Goal: Book appointment/travel/reservation

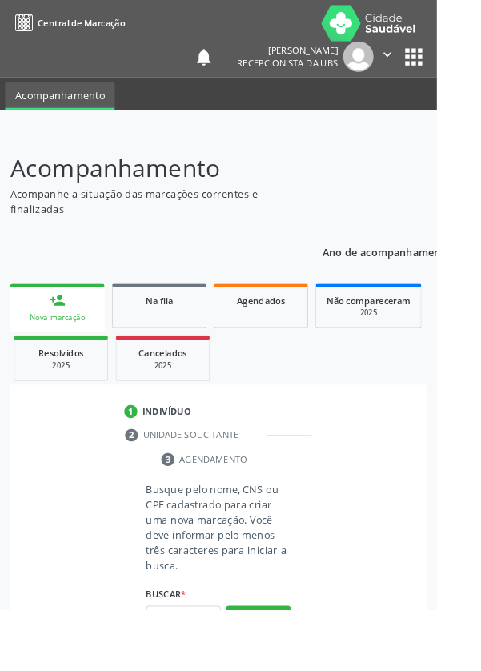
click at [208, 670] on input "text" at bounding box center [202, 680] width 82 height 27
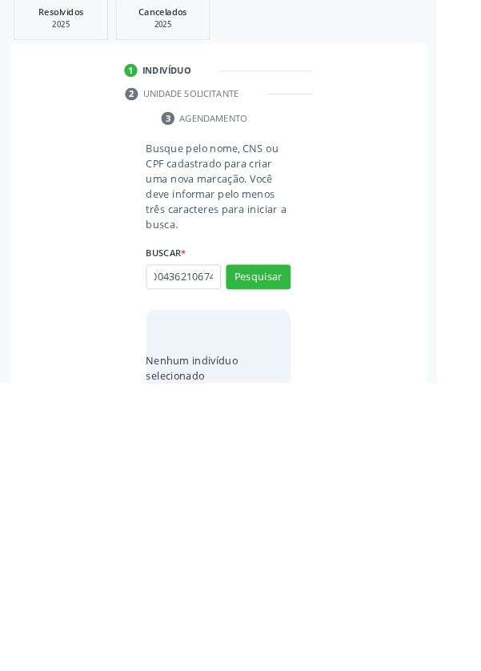
scroll to position [0, 29]
type input "706004362106743"
click at [306, 551] on button "Pesquisar" at bounding box center [284, 554] width 71 height 27
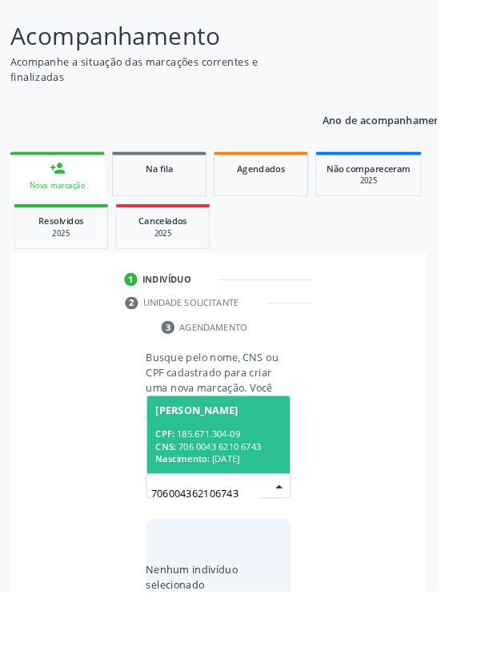
scroll to position [126, 0]
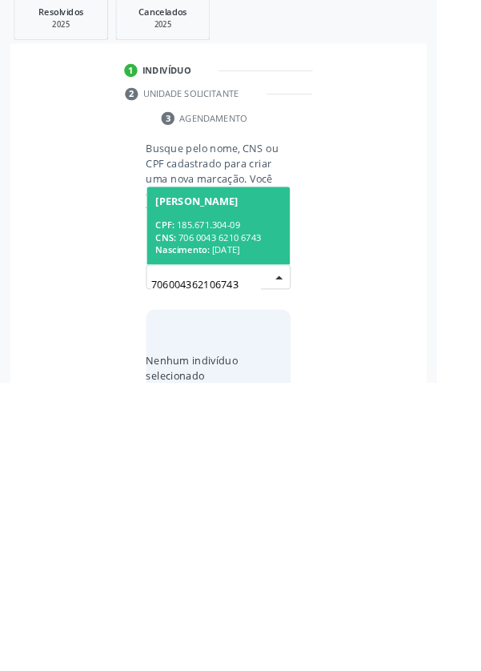
click at [253, 497] on div "CPF: 185.671.304-09" at bounding box center [240, 498] width 139 height 14
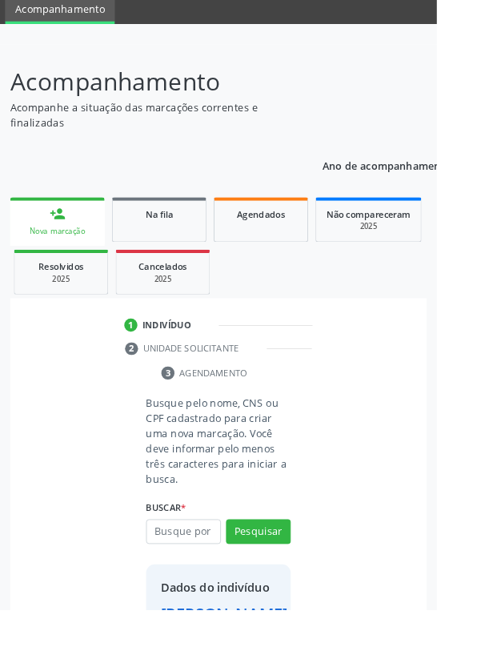
scroll to position [119, 0]
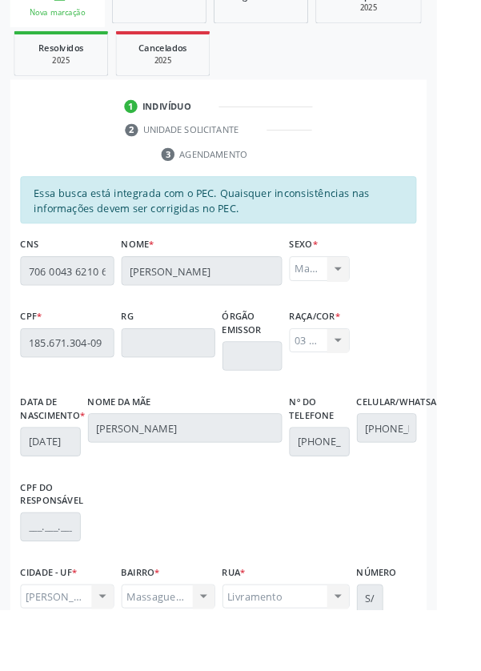
scroll to position [380, 0]
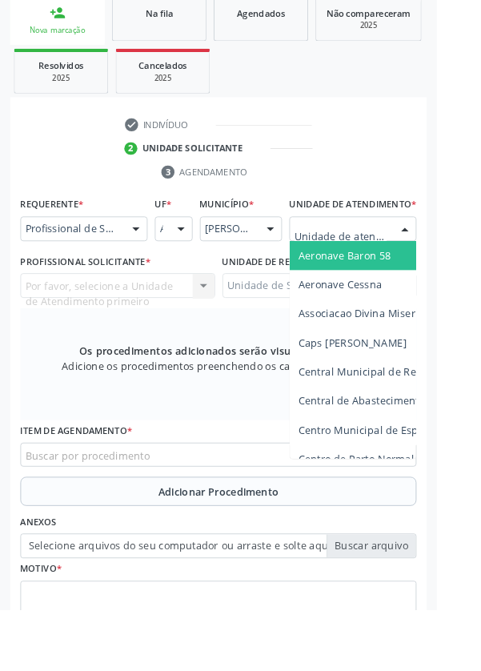
scroll to position [387, 0]
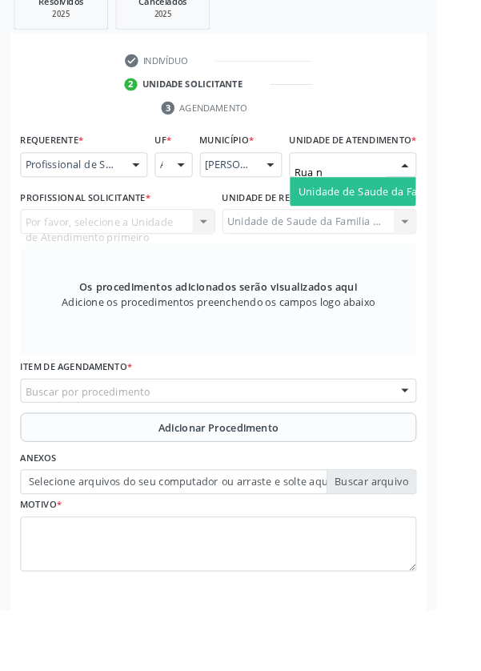
type input "Rua no"
click at [419, 219] on span "Unidade de Saude da Familia Rua [GEOGRAPHIC_DATA]" at bounding box center [477, 210] width 297 height 15
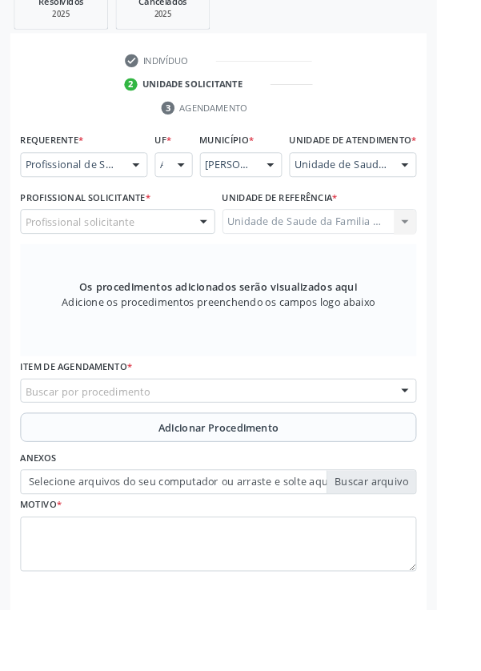
click at [191, 258] on div "Profissional solicitante" at bounding box center [129, 244] width 215 height 27
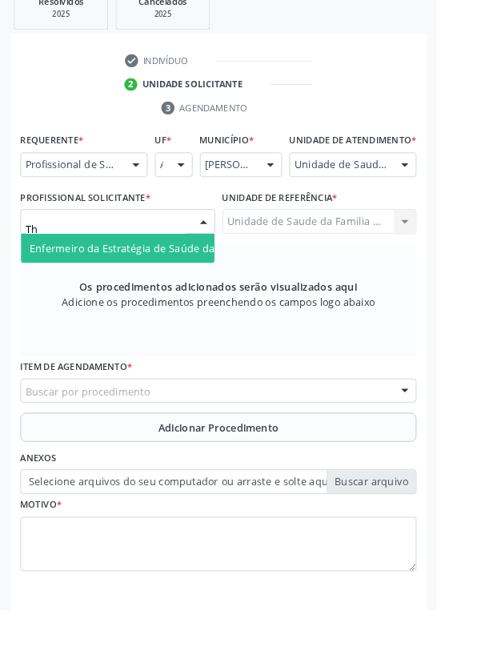
type input "Tha"
click at [191, 268] on input "Tha" at bounding box center [116, 252] width 176 height 32
click at [183, 281] on span "Enfermeiro da Estratégia de Saúde da Família - [PERSON_NAME]" at bounding box center [206, 273] width 346 height 15
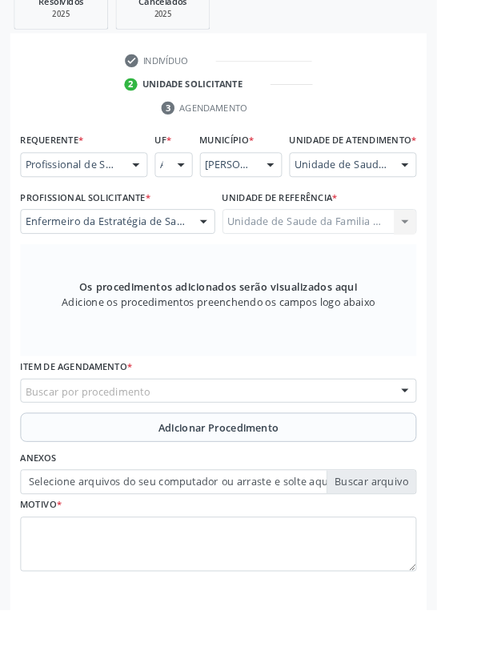
click at [383, 440] on div "Buscar por procedimento" at bounding box center [240, 430] width 436 height 27
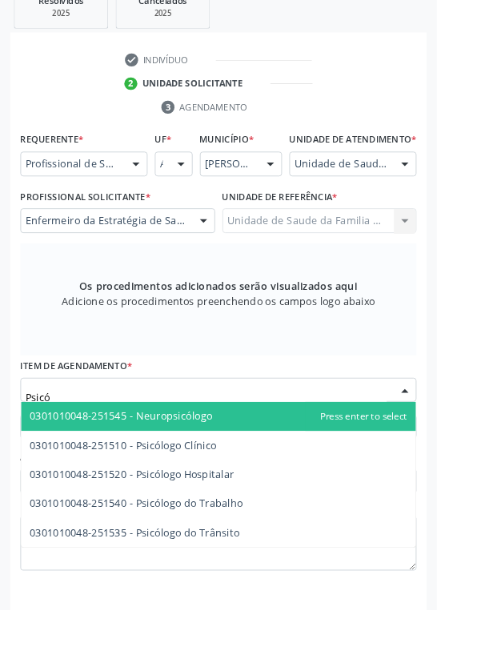
scroll to position [395, 0]
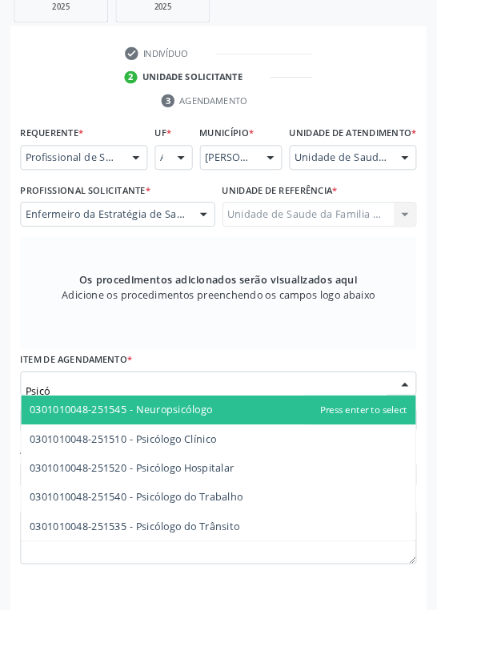
click at [146, 430] on input "Psicó" at bounding box center [227, 431] width 398 height 32
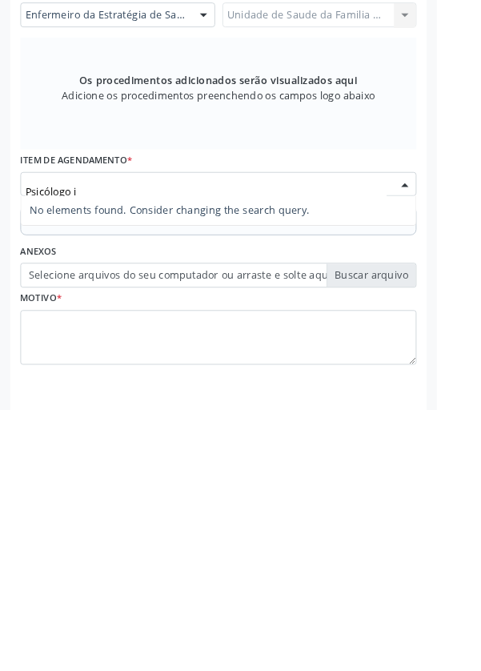
type input "Psicólogo"
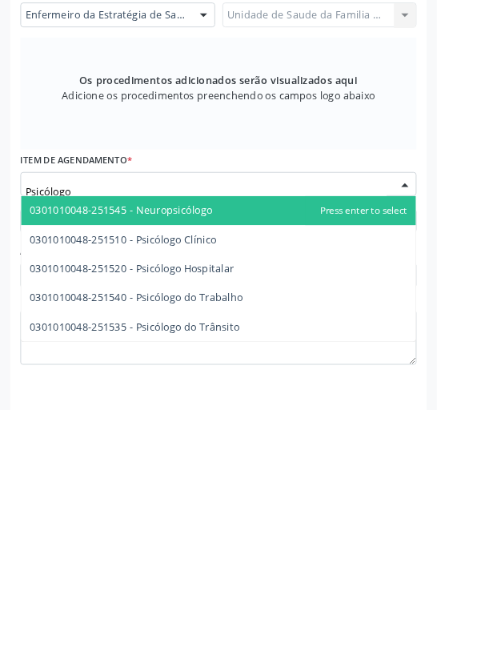
click at [227, 491] on span "0301010048-251510 - Psicólogo Clínico" at bounding box center [136, 483] width 206 height 15
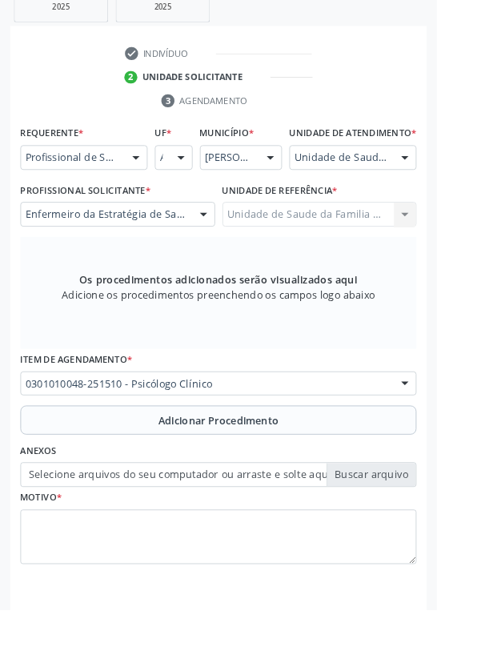
click at [351, 465] on button "Adicionar Procedimento" at bounding box center [240, 463] width 436 height 32
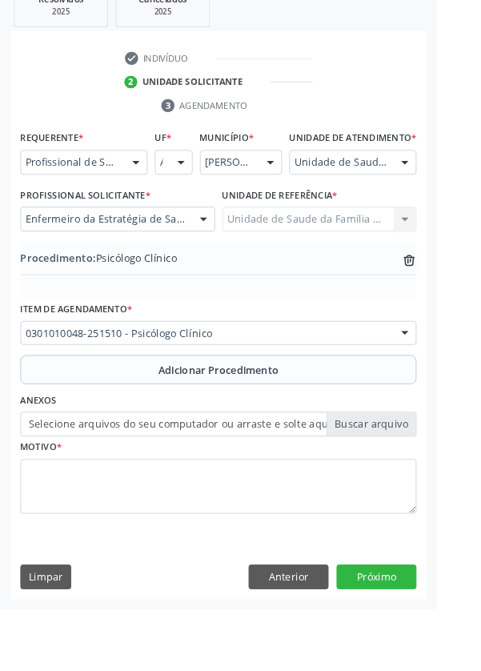
scroll to position [334, 0]
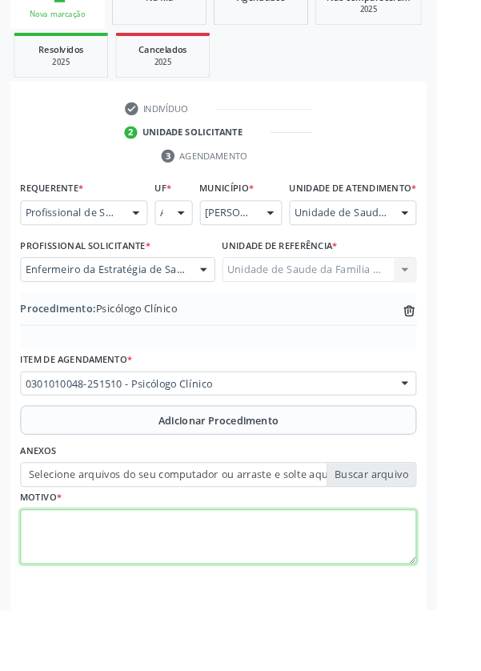
click at [190, 587] on textarea at bounding box center [240, 591] width 436 height 61
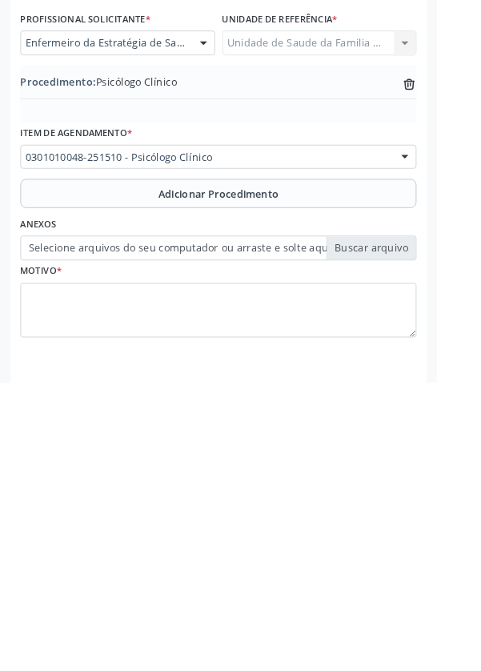
click at [432, 536] on label "Selecione arquivos do seu computador ou arraste e solte aqui" at bounding box center [240, 522] width 436 height 27
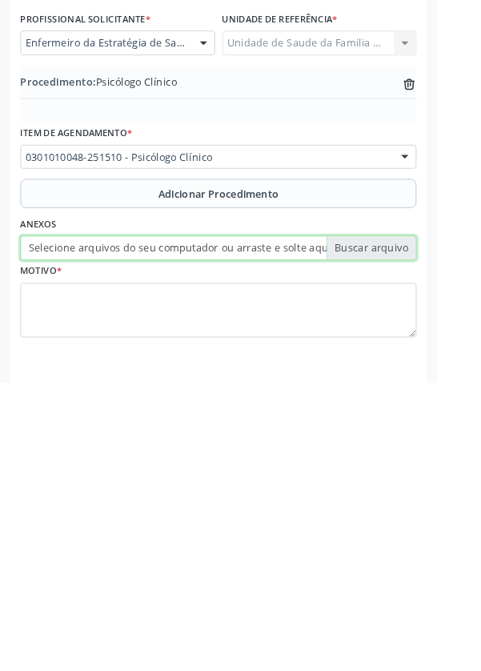
click at [432, 536] on input "Selecione arquivos do seu computador ou arraste e solte aqui" at bounding box center [240, 522] width 436 height 27
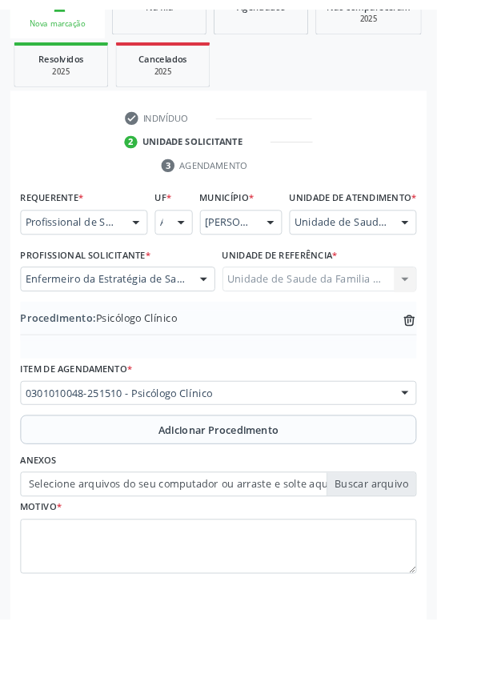
scroll to position [312, 0]
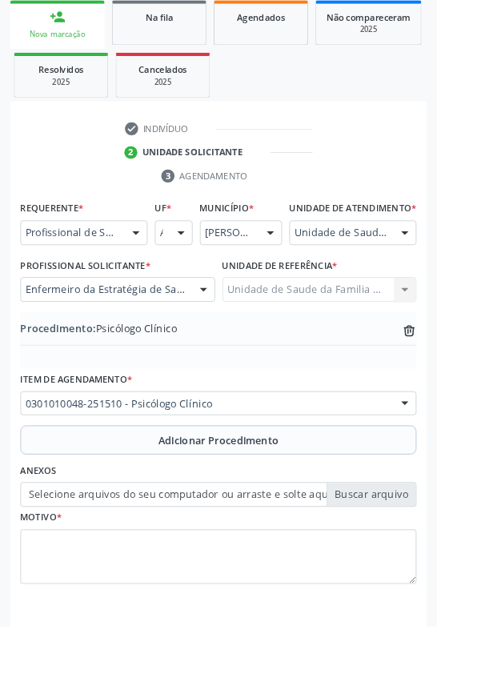
type input "C:\fakepath\17587218736128330121236913249157.jpg"
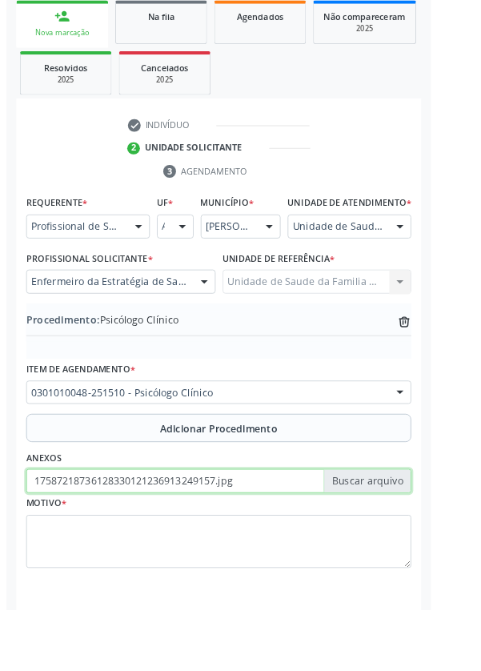
scroll to position [334, 0]
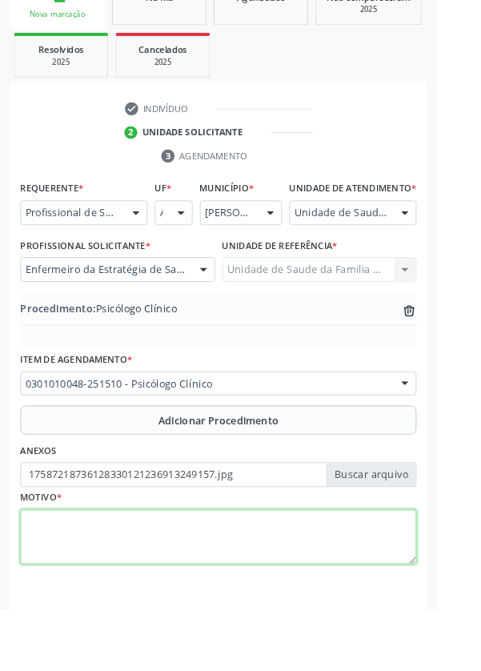
click at [150, 591] on textarea at bounding box center [240, 591] width 436 height 61
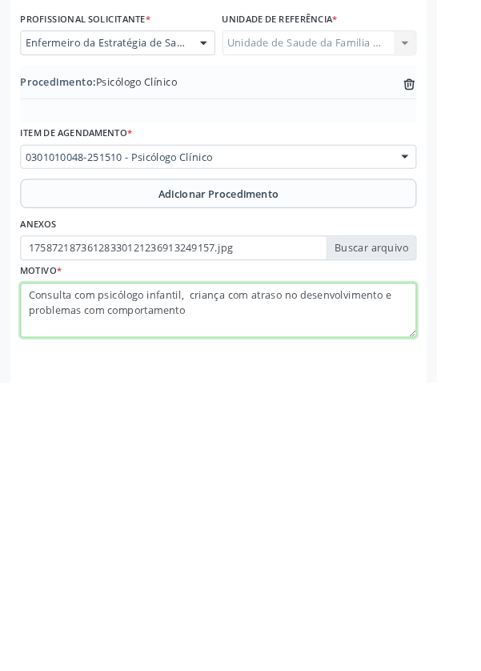
type textarea "Consulta com psicólogo infantil, criança com atraso no desenvolvimento e proble…"
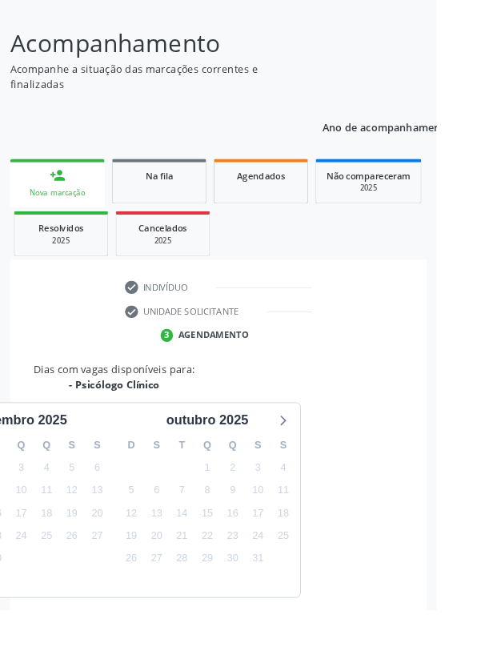
scroll to position [217, 0]
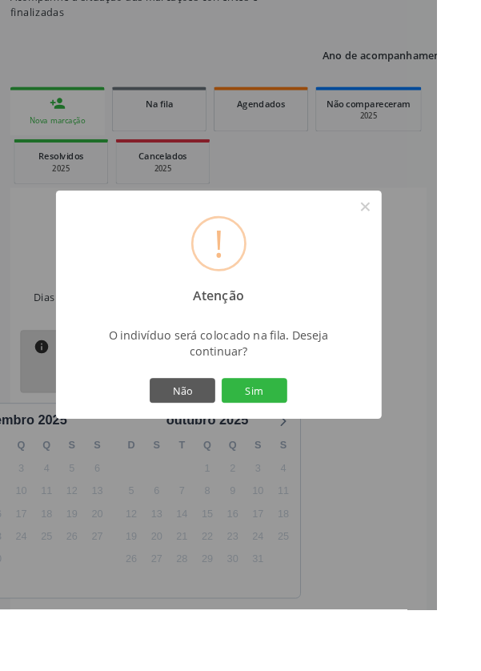
click at [316, 444] on button "Sim" at bounding box center [280, 429] width 72 height 27
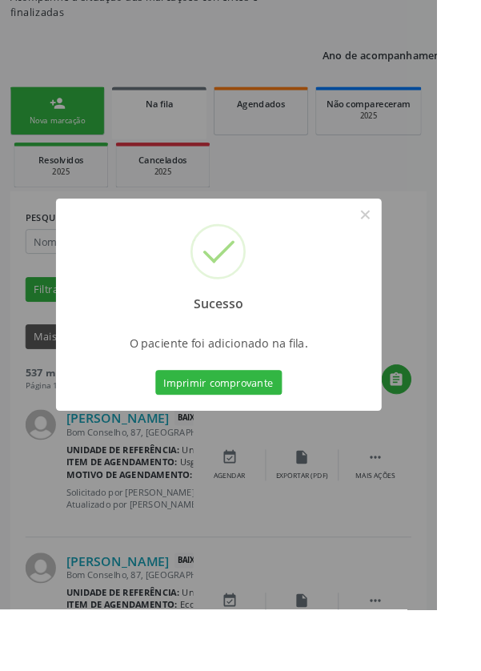
scroll to position [0, 0]
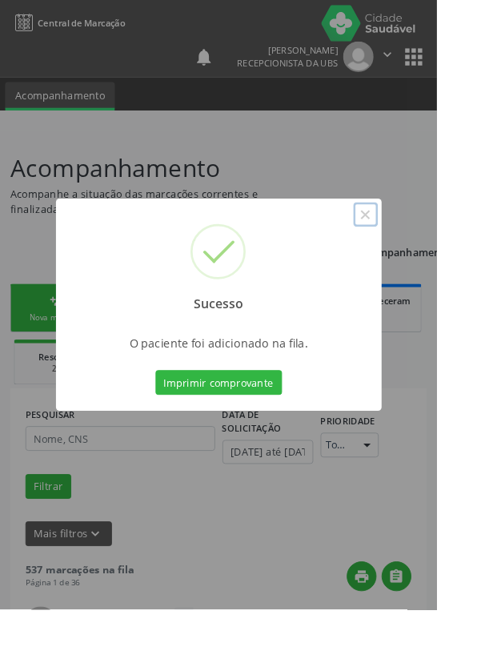
click at [416, 250] on button "×" at bounding box center [402, 236] width 27 height 27
